Goal: Task Accomplishment & Management: Manage account settings

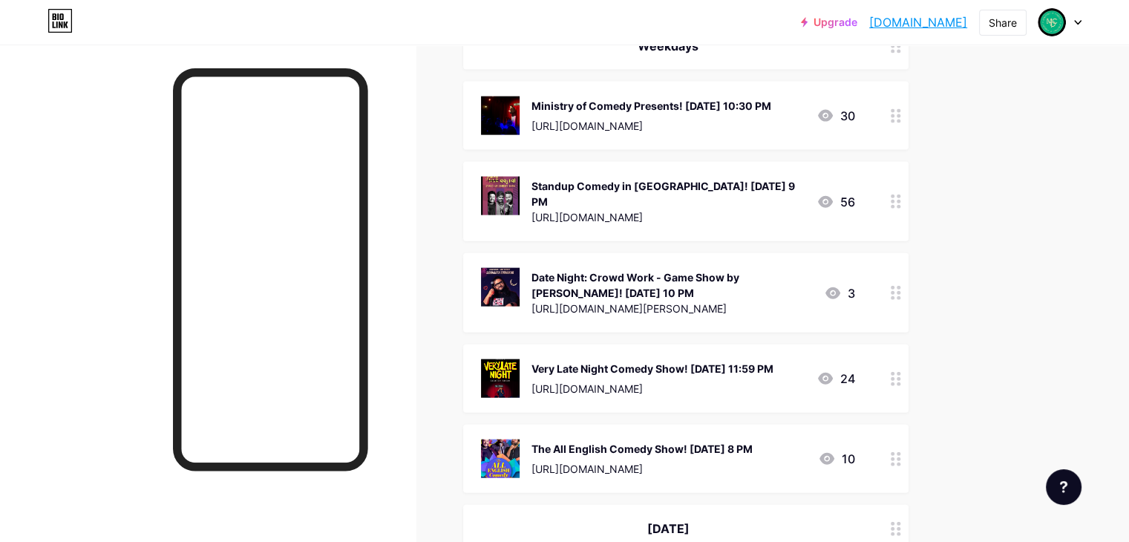
scroll to position [3487, 0]
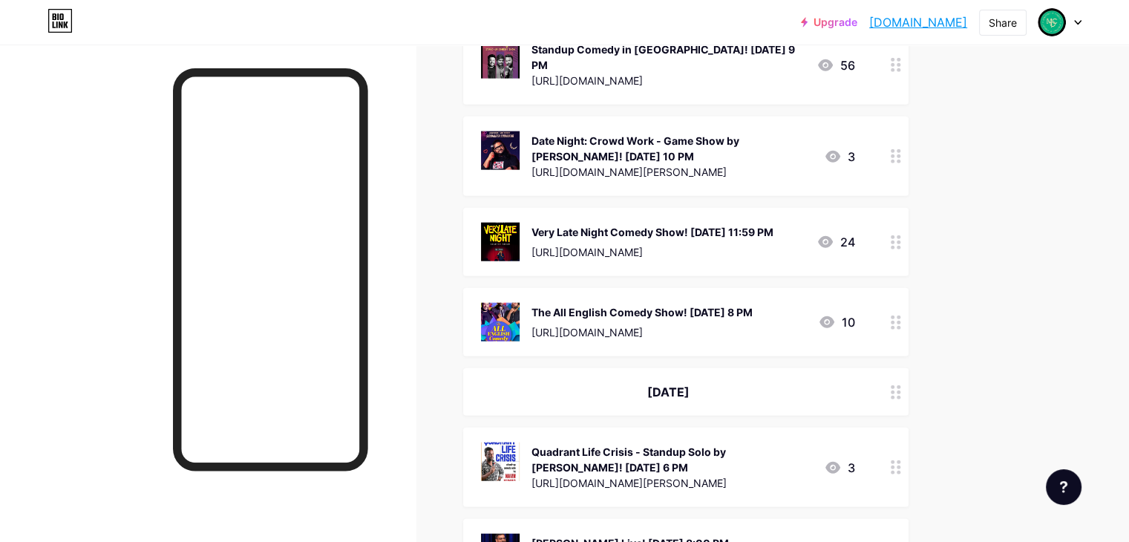
click at [900, 390] on circle at bounding box center [898, 392] width 4 height 4
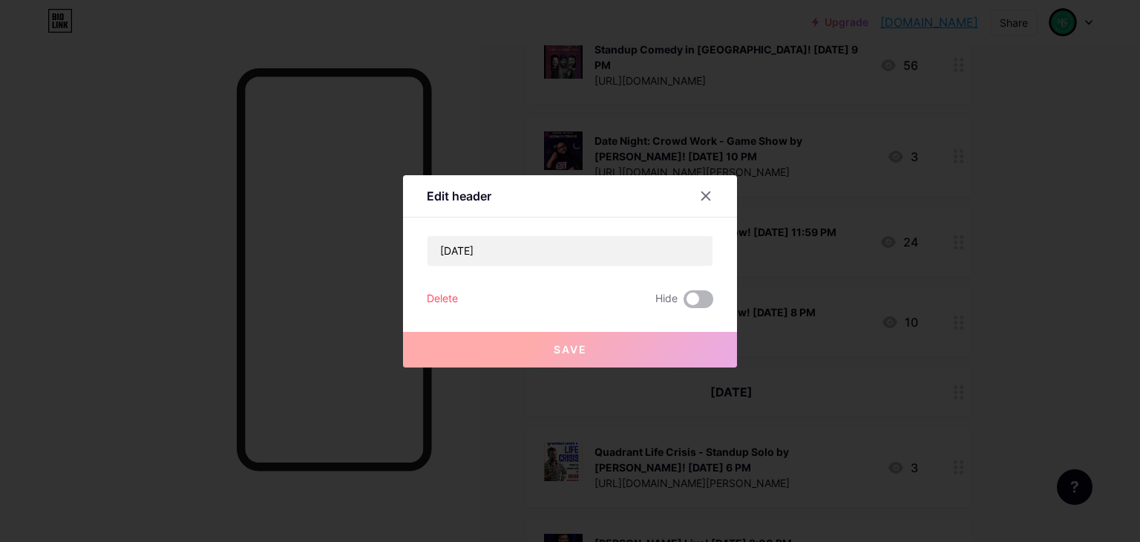
click at [686, 301] on span at bounding box center [698, 299] width 30 height 18
click at [683, 303] on input "checkbox" at bounding box center [683, 303] width 0 height 0
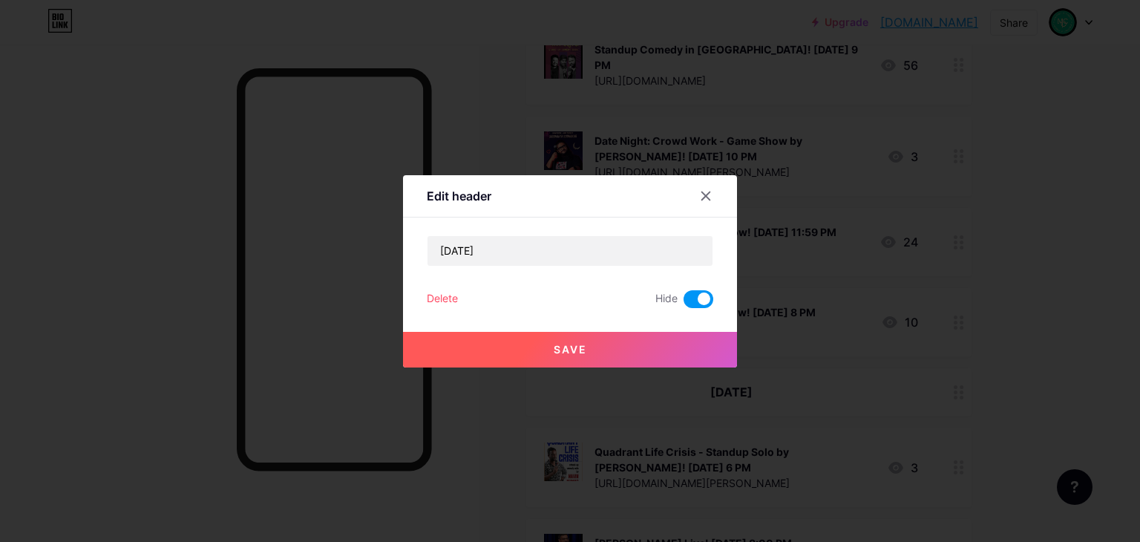
click at [708, 330] on div "Save" at bounding box center [570, 337] width 334 height 59
click at [712, 344] on button "Save" at bounding box center [570, 350] width 334 height 36
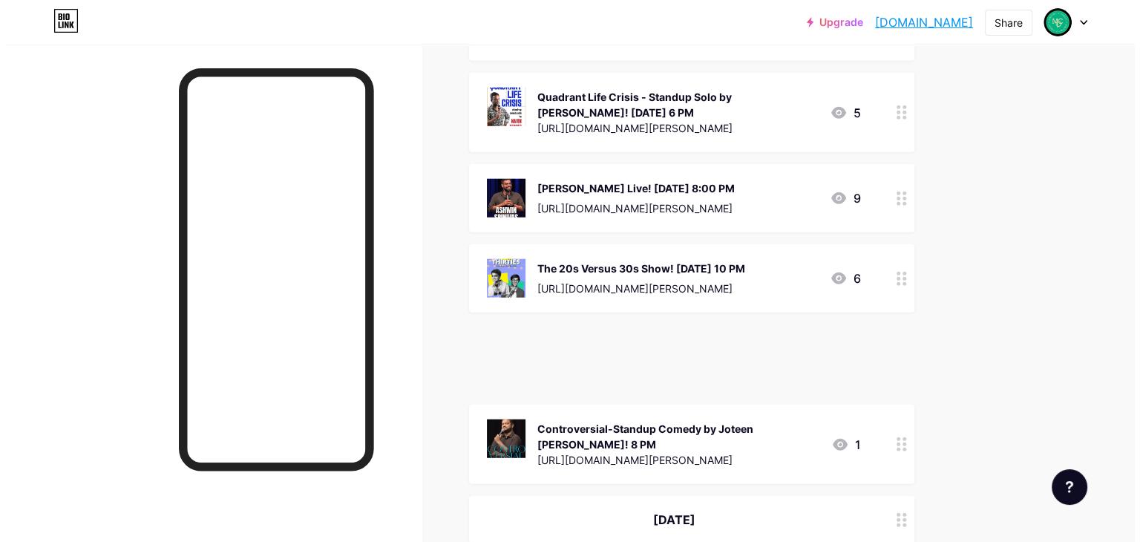
scroll to position [3761, 0]
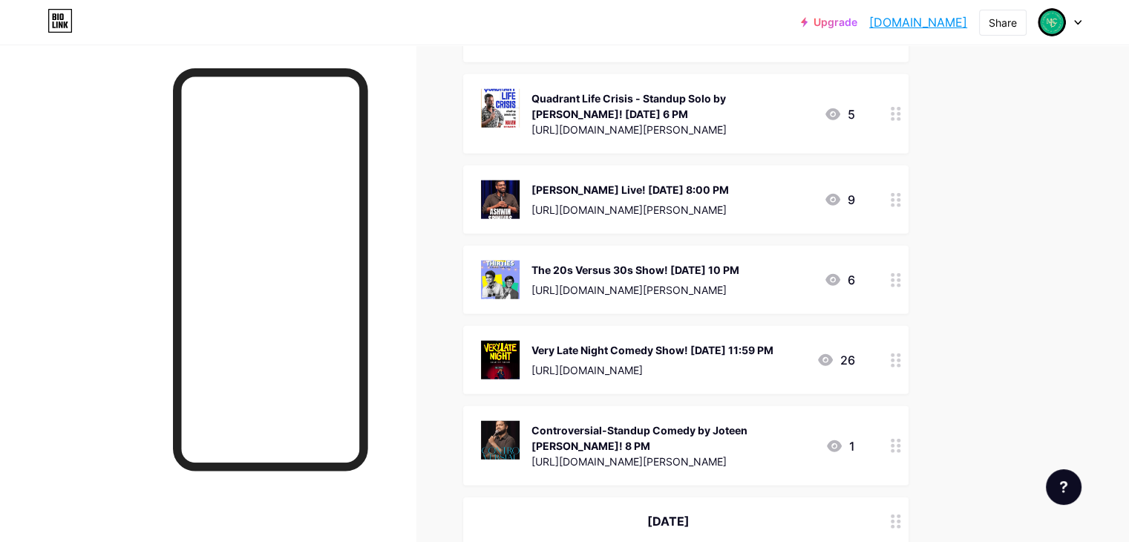
click at [773, 342] on div "Very Late Night Comedy Show! [DATE] 11:59 PM" at bounding box center [652, 350] width 242 height 16
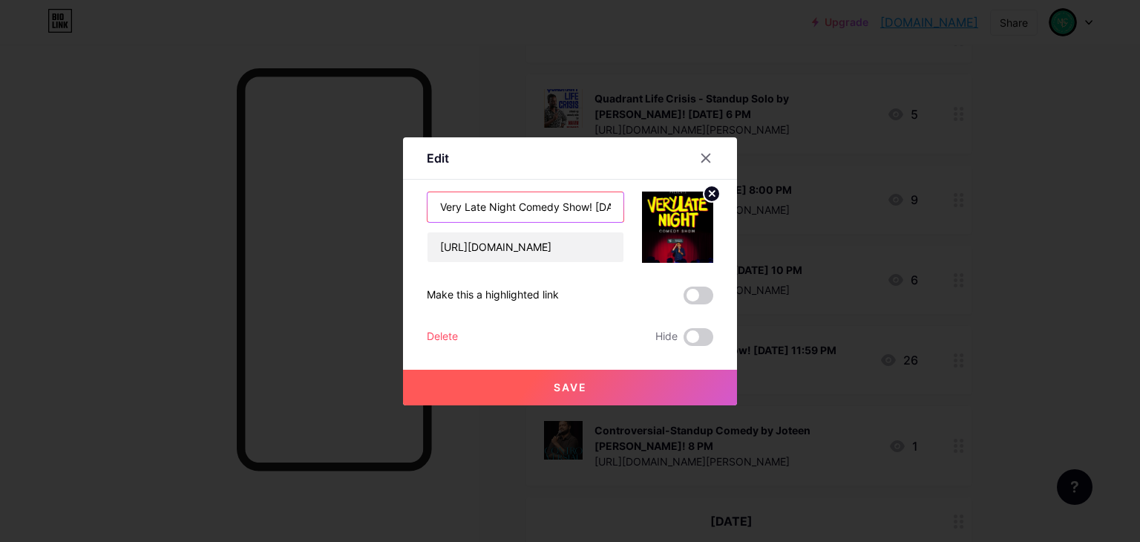
scroll to position [0, 76]
drag, startPoint x: 596, startPoint y: 207, endPoint x: 566, endPoint y: 203, distance: 29.9
click at [566, 203] on input "Very Late Night Comedy Show! [DATE] 11:59 PM" at bounding box center [525, 207] width 196 height 30
type input "Very Late Night Comedy Show! 11:59 PM"
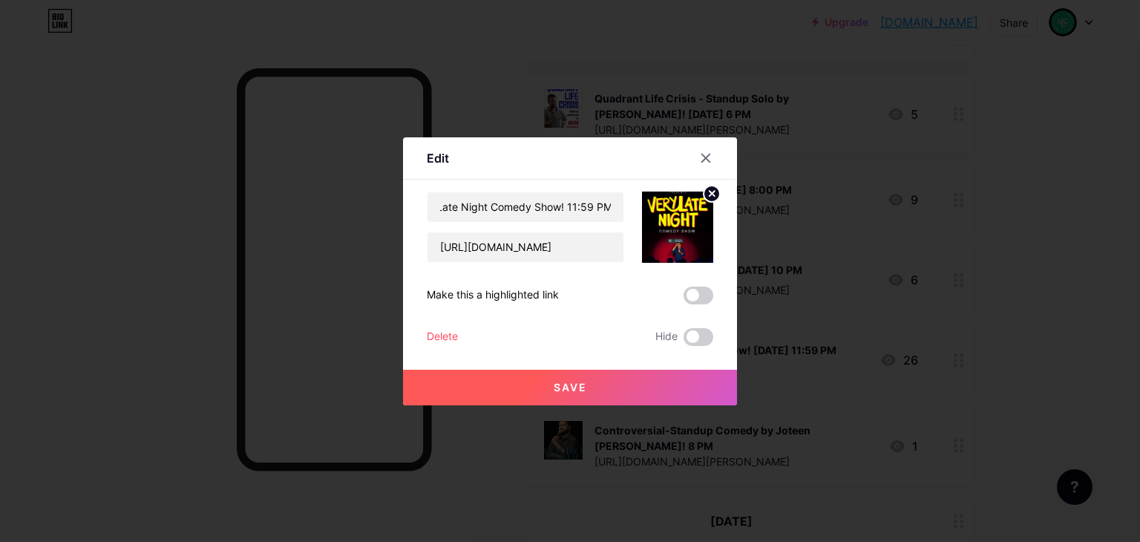
scroll to position [0, 0]
click at [621, 378] on button "Save" at bounding box center [570, 388] width 334 height 36
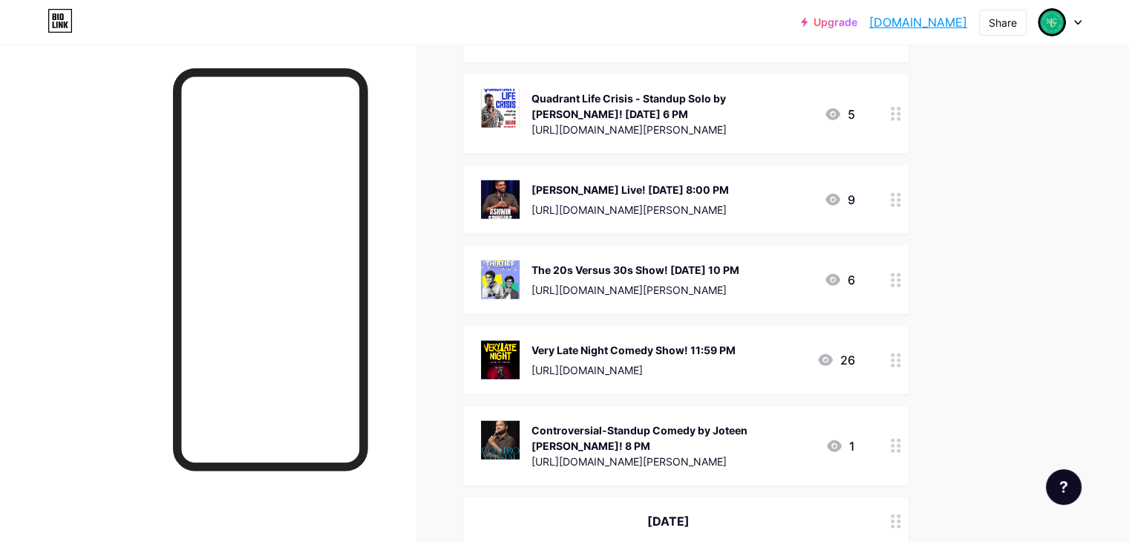
click at [739, 262] on div "The 20s Versus 30s Show! [DATE] 10 PM" at bounding box center [635, 270] width 208 height 16
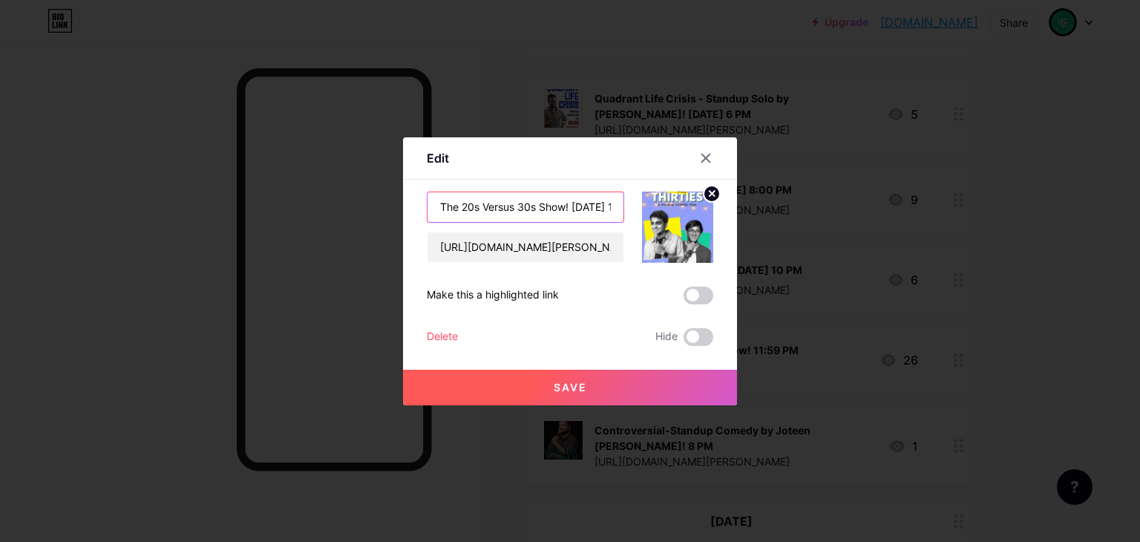
scroll to position [0, 38]
drag, startPoint x: 573, startPoint y: 205, endPoint x: 581, endPoint y: 209, distance: 9.0
click at [581, 209] on input "The 20s Versus 30s Show! [DATE] 10 PM" at bounding box center [525, 207] width 196 height 30
type input "The 20s Versus 30s Show! 10 PM"
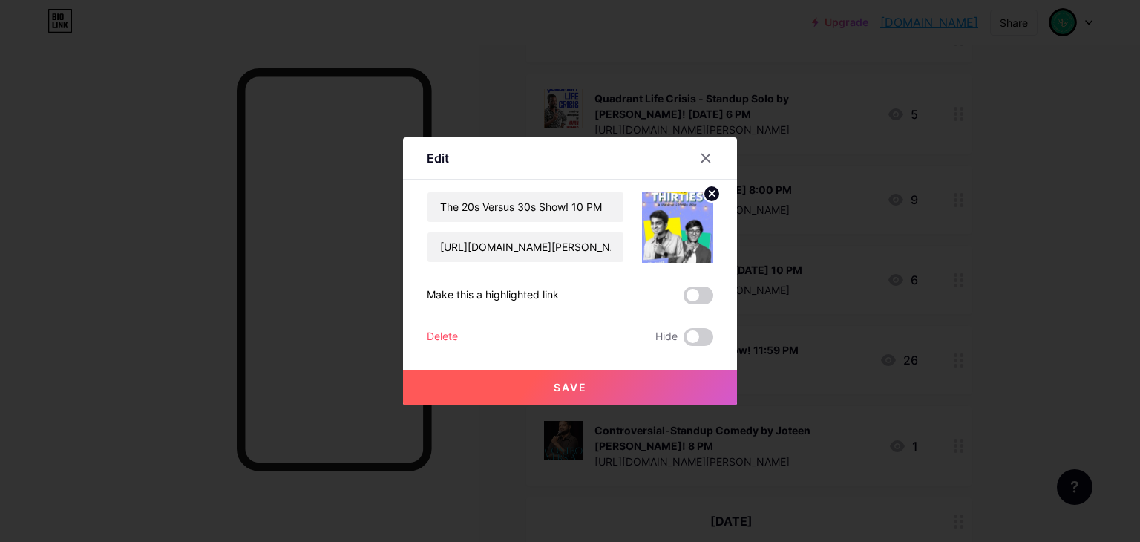
click at [591, 384] on button "Save" at bounding box center [570, 388] width 334 height 36
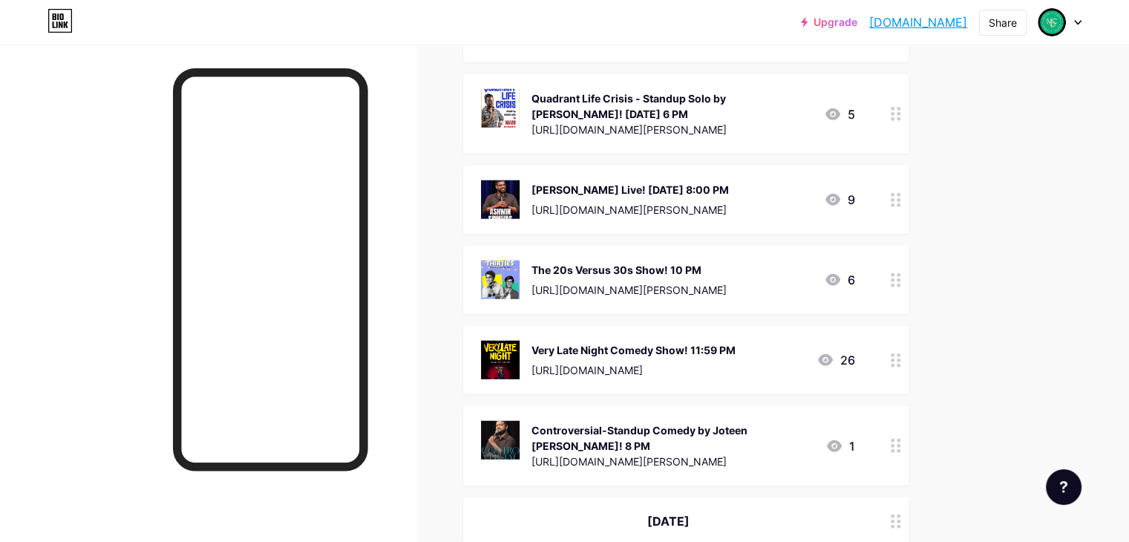
click at [729, 182] on div "[PERSON_NAME] Live! [DATE] 8:00 PM" at bounding box center [629, 190] width 197 height 16
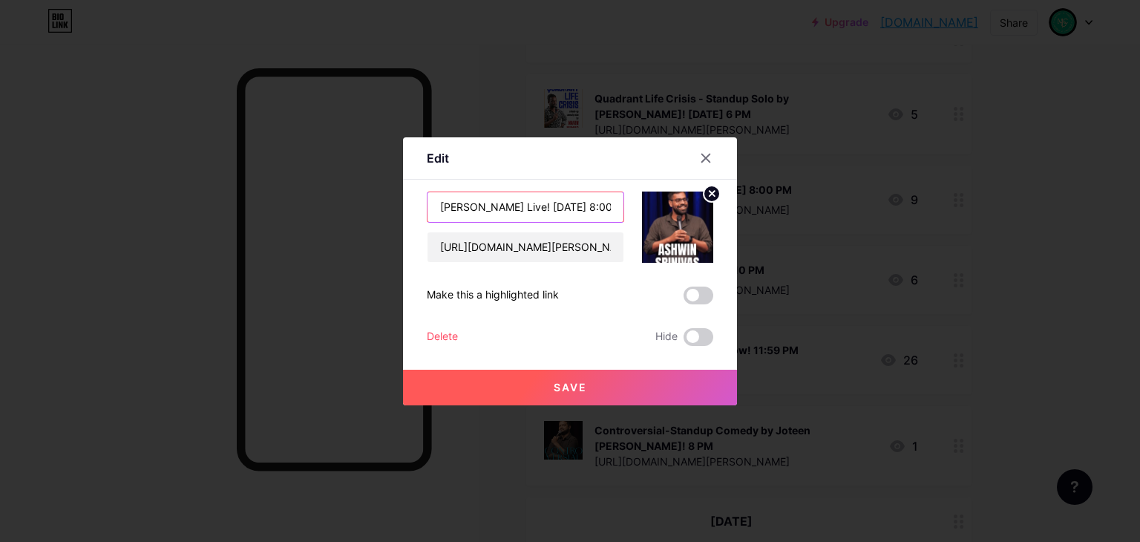
drag, startPoint x: 544, startPoint y: 206, endPoint x: 587, endPoint y: 209, distance: 43.1
click at [587, 209] on input "[PERSON_NAME] Live! [DATE] 8:00 PM" at bounding box center [525, 207] width 196 height 30
type input "[PERSON_NAME] Live! 8:00 PM"
click at [591, 381] on button "Save" at bounding box center [570, 388] width 334 height 36
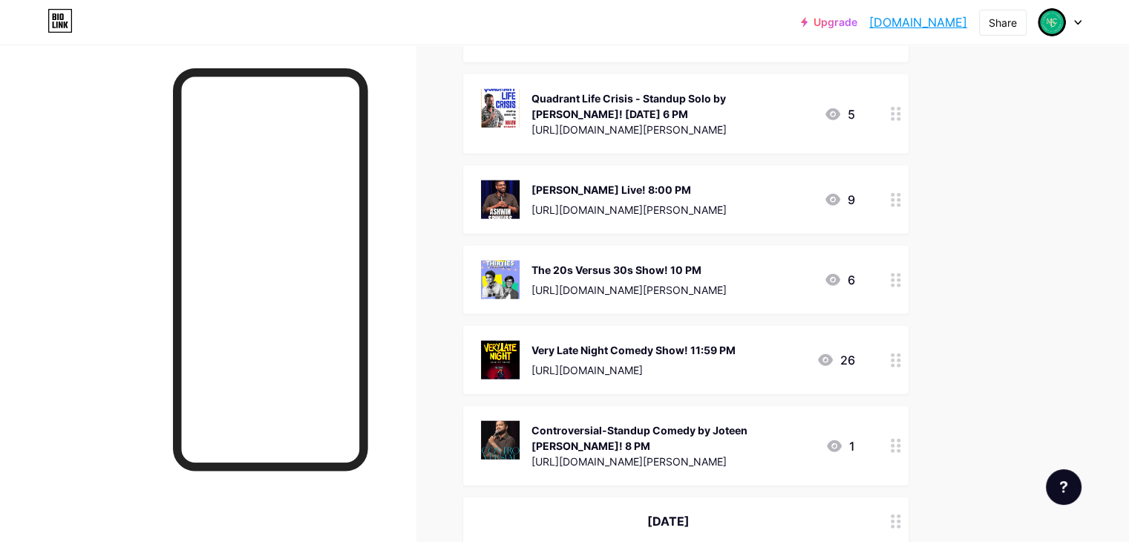
click at [761, 91] on div "Quadrant Life Crisis - Standup Solo by [PERSON_NAME]! [DATE] 6 PM" at bounding box center [671, 106] width 280 height 31
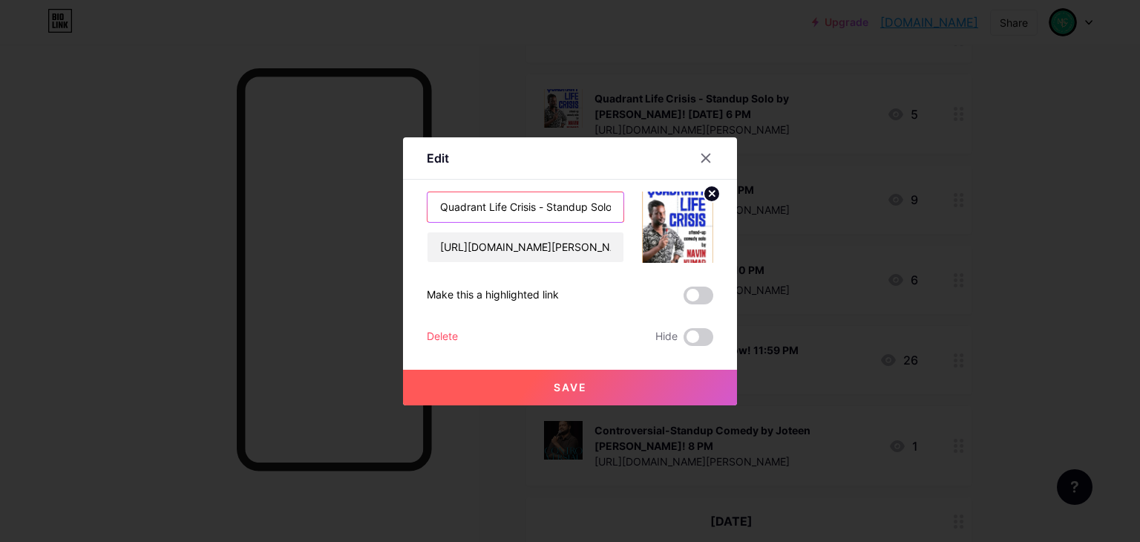
click at [600, 208] on input "Quadrant Life Crisis - Standup Solo by [PERSON_NAME]! [DATE] 6 PM" at bounding box center [525, 207] width 196 height 30
drag, startPoint x: 586, startPoint y: 206, endPoint x: 542, endPoint y: 209, distance: 44.6
click at [542, 209] on input "Quadrant Life Crisis - Standup Solo by [PERSON_NAME]! [DATE] 6 PM" at bounding box center [525, 207] width 196 height 30
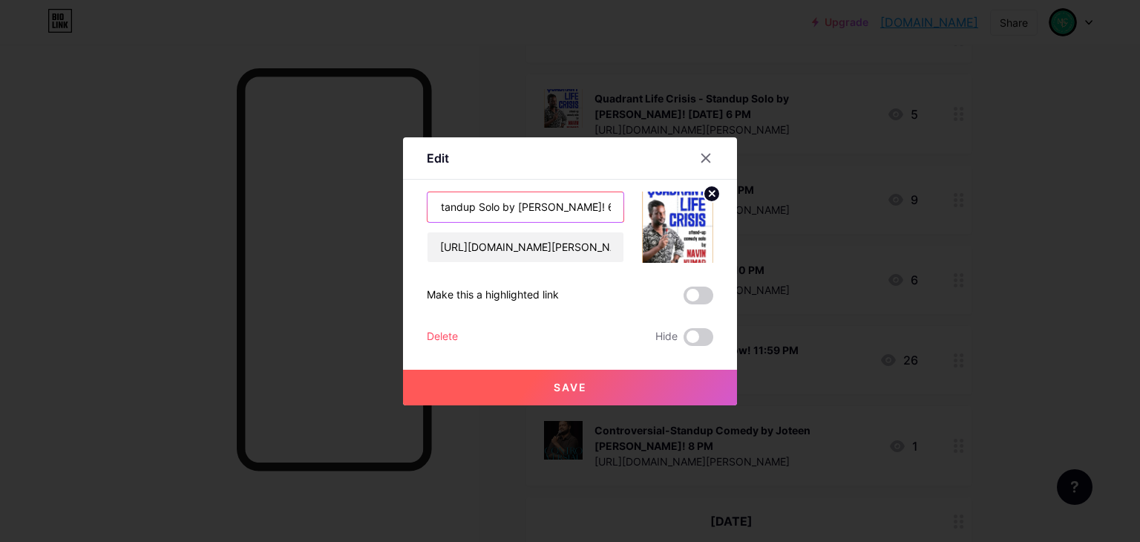
type input "Quadrant Life Crisis - Standup Solo by [PERSON_NAME]! 6 PM"
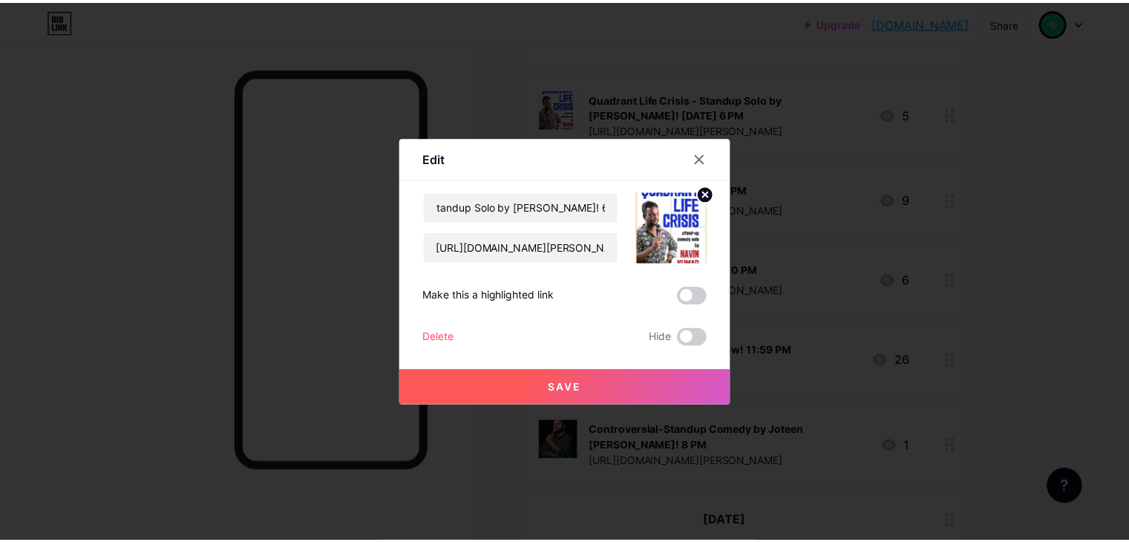
scroll to position [0, 0]
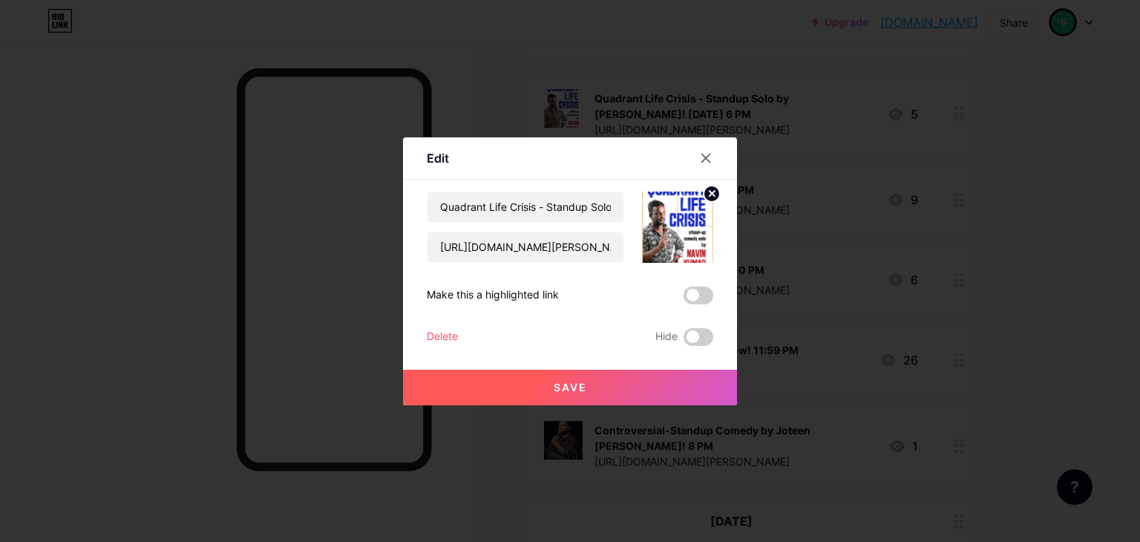
click at [591, 381] on button "Save" at bounding box center [570, 388] width 334 height 36
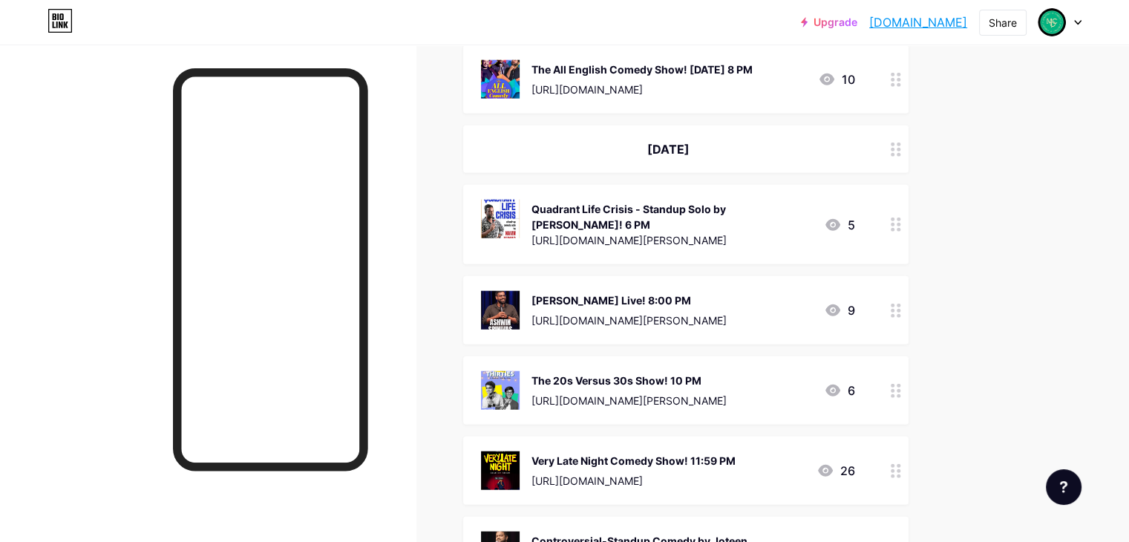
scroll to position [3612, 0]
